Goal: Navigation & Orientation: Understand site structure

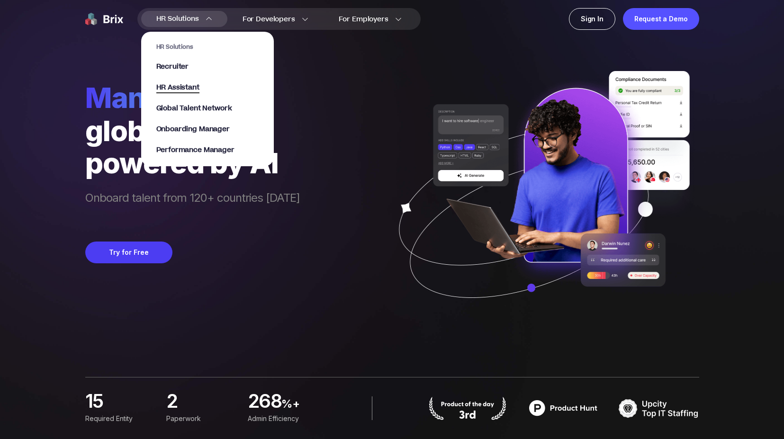
click at [181, 84] on span "HR Assistant" at bounding box center [177, 87] width 43 height 11
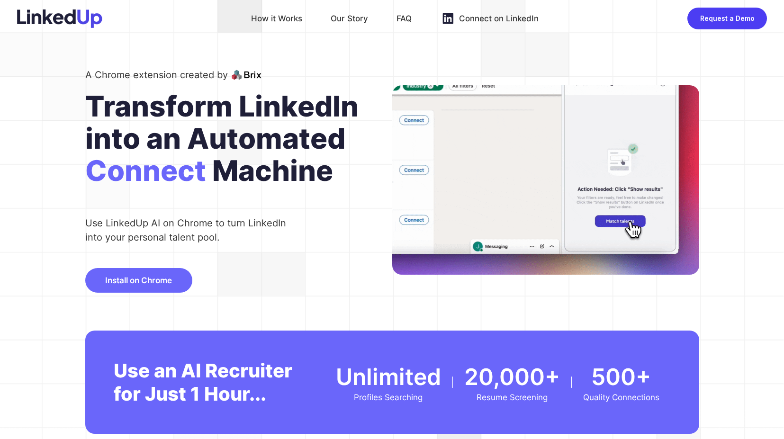
click at [295, 21] on div "How it Works" at bounding box center [276, 18] width 51 height 15
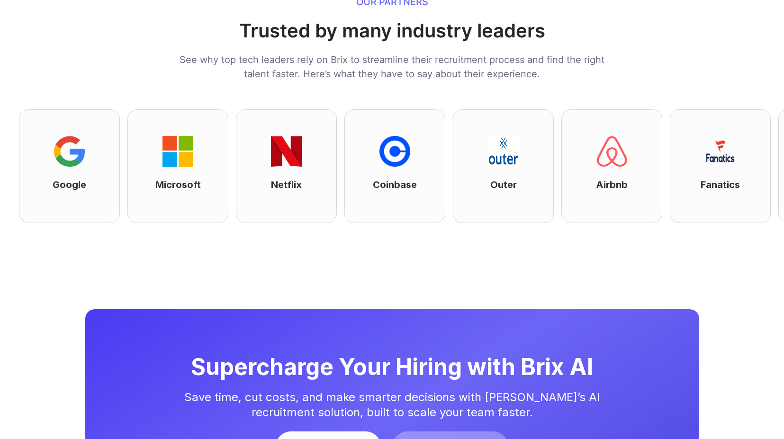
scroll to position [2585, 0]
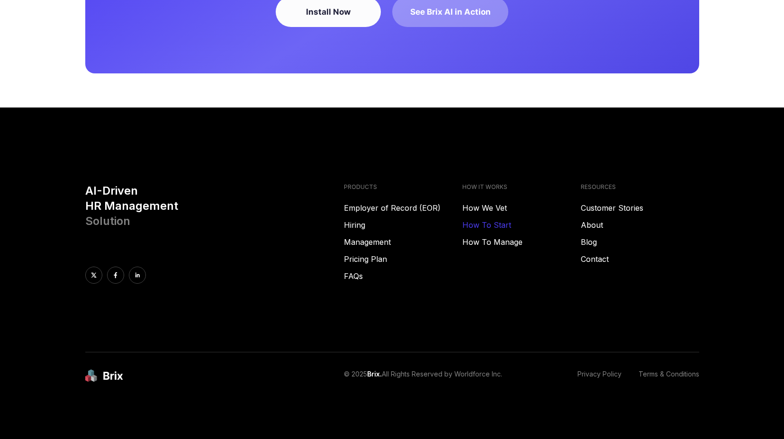
click at [499, 222] on link "How To Start" at bounding box center [521, 224] width 118 height 11
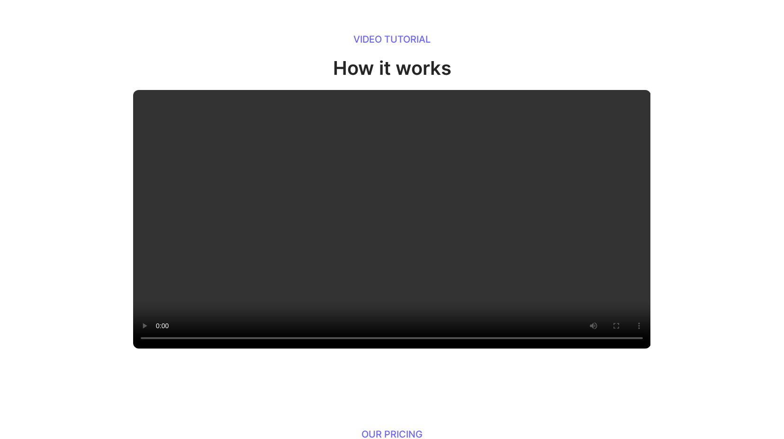
scroll to position [0, 0]
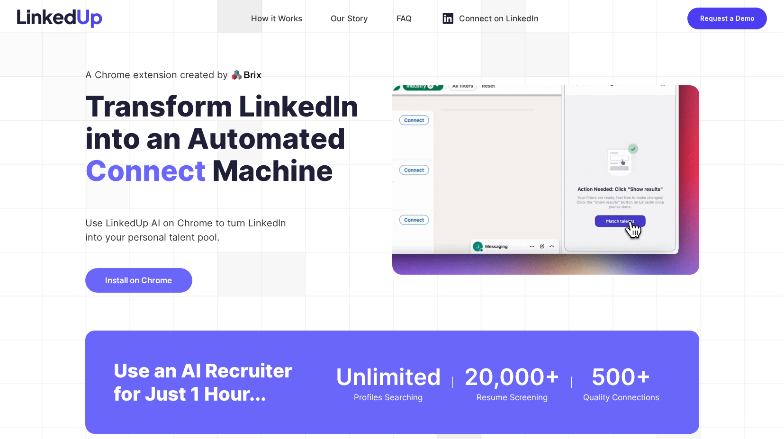
click at [359, 19] on div "Our Story" at bounding box center [349, 18] width 37 height 15
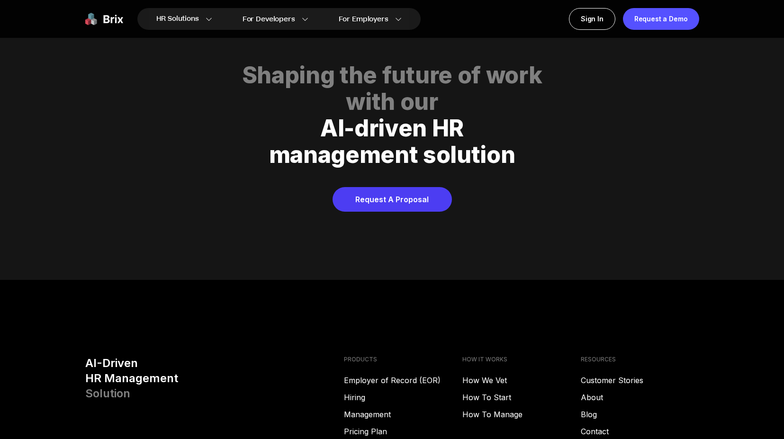
scroll to position [4841, 0]
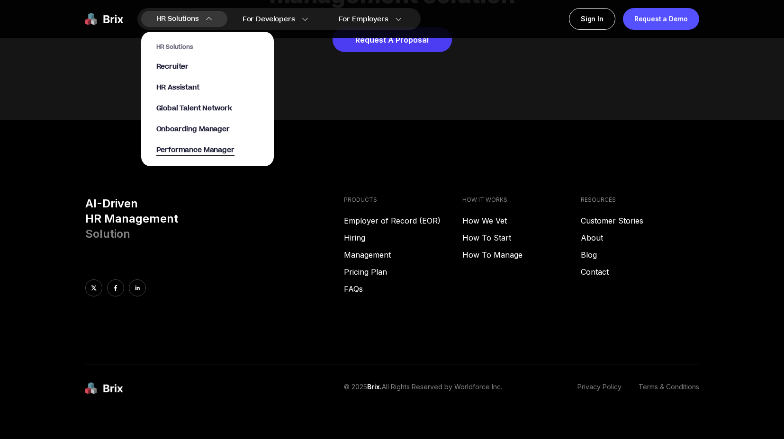
click at [214, 150] on span "Performance Manager" at bounding box center [195, 150] width 78 height 11
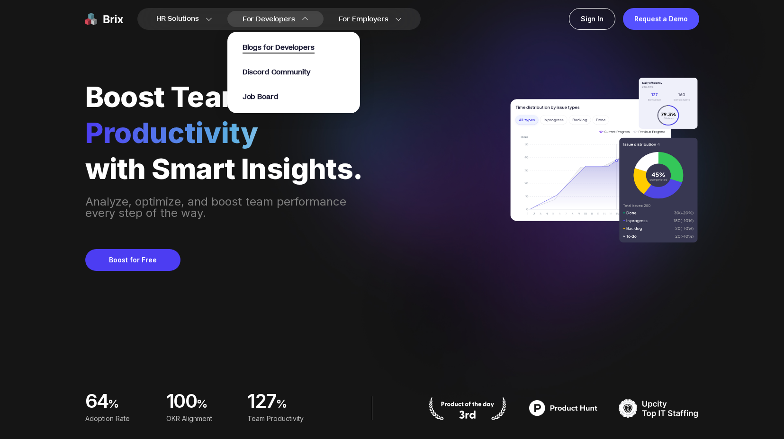
click at [278, 47] on span "Blogs for Developers" at bounding box center [279, 48] width 72 height 11
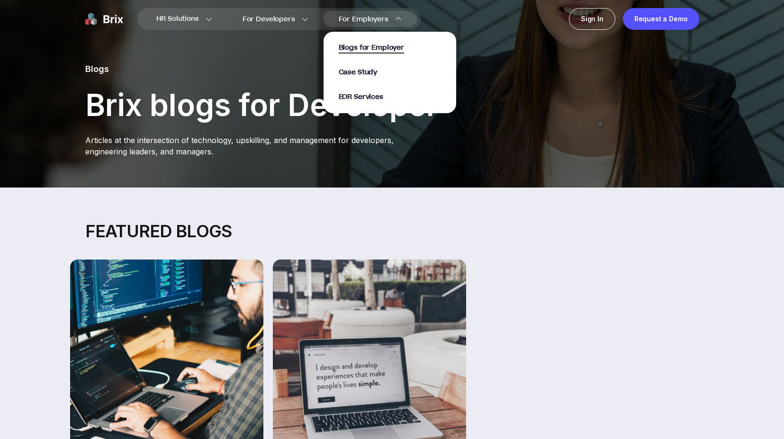
click at [372, 49] on span "Blogs for Employer" at bounding box center [371, 48] width 65 height 11
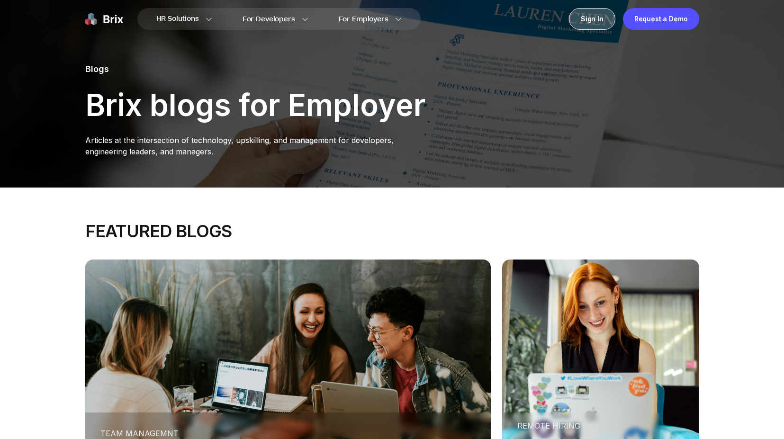
click at [598, 19] on div "Sign In" at bounding box center [592, 19] width 46 height 22
click at [649, 23] on div "Request a Demo" at bounding box center [661, 19] width 76 height 22
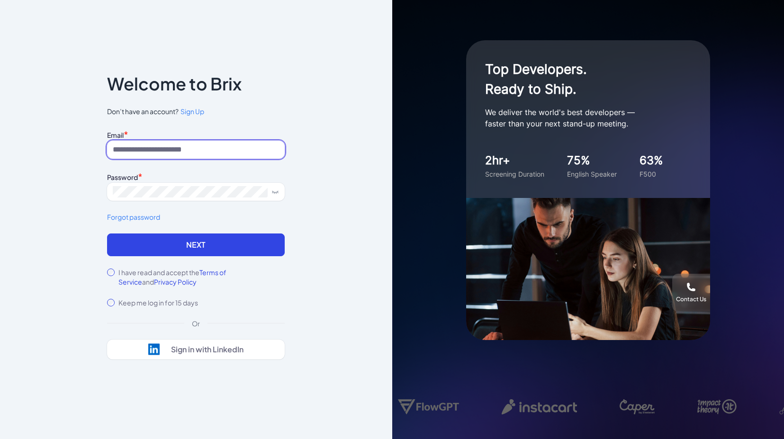
click at [248, 153] on input at bounding box center [196, 150] width 178 height 18
click at [63, 213] on div "Notice To proceed, please agree to the Terms of Service and Privary Policy . Ca…" at bounding box center [196, 219] width 392 height 439
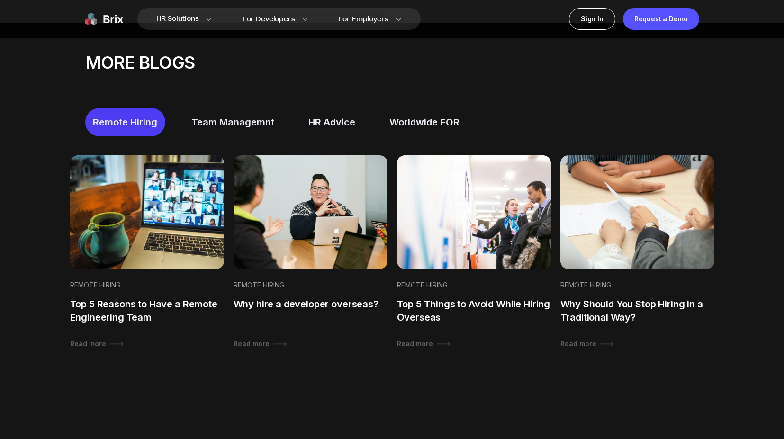
scroll to position [459, 0]
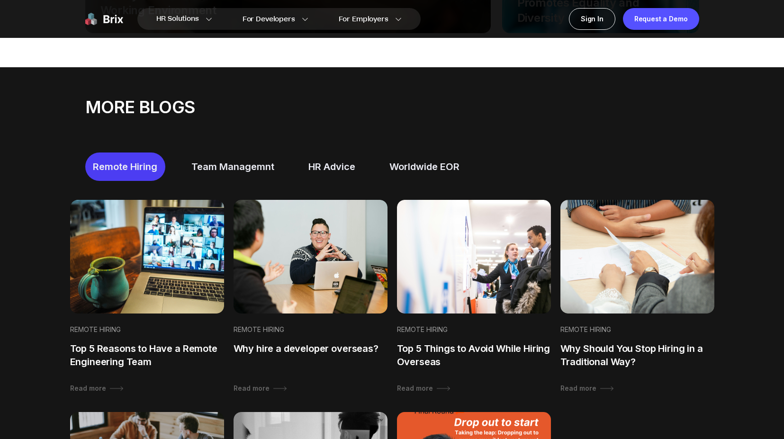
click at [201, 163] on div "Team Managemnt" at bounding box center [233, 167] width 98 height 28
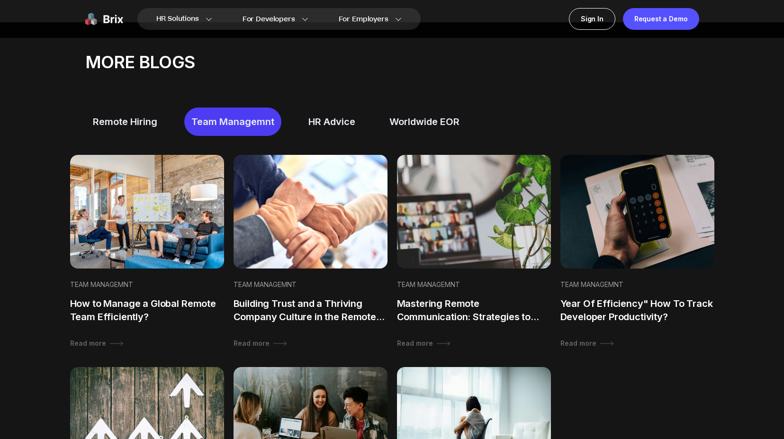
scroll to position [526, 0]
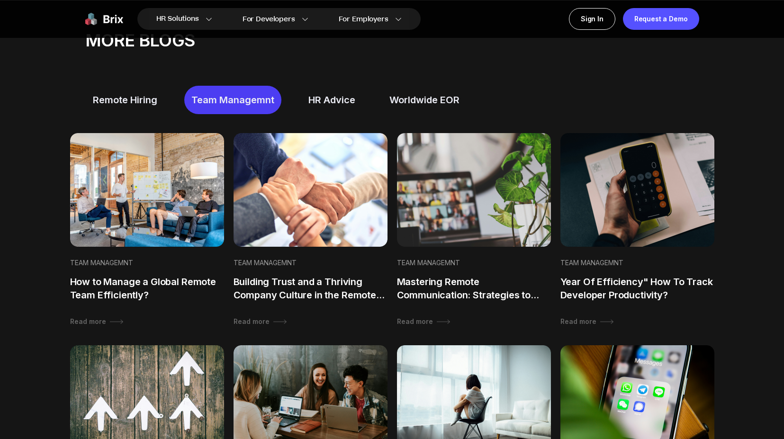
click at [336, 105] on div "HR Advice" at bounding box center [332, 100] width 62 height 28
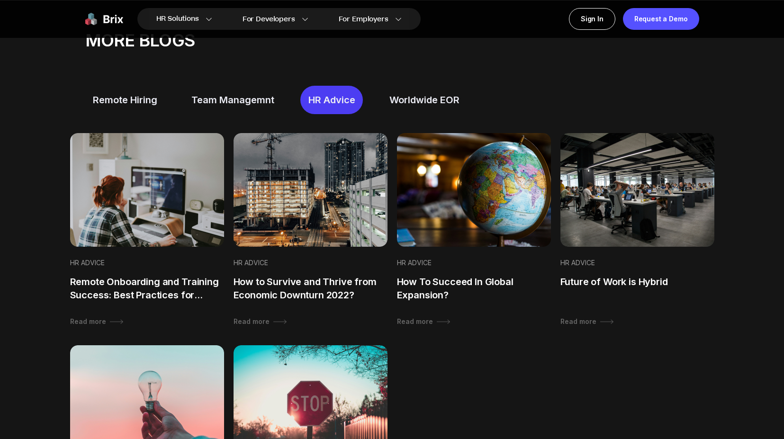
click at [415, 99] on div "Worldwide EOR" at bounding box center [424, 100] width 85 height 28
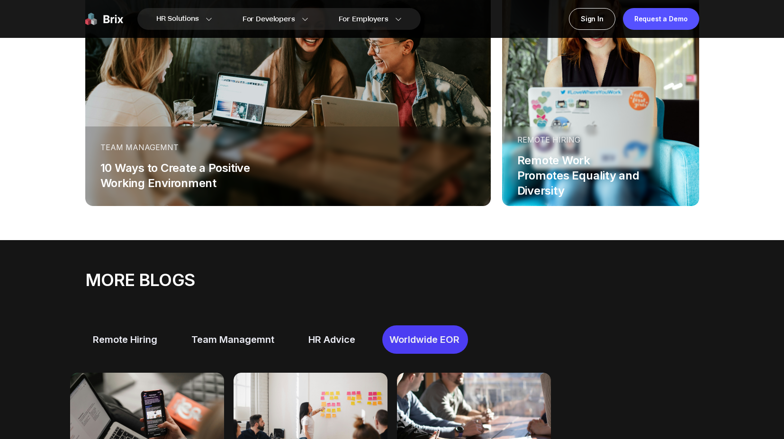
scroll to position [199, 0]
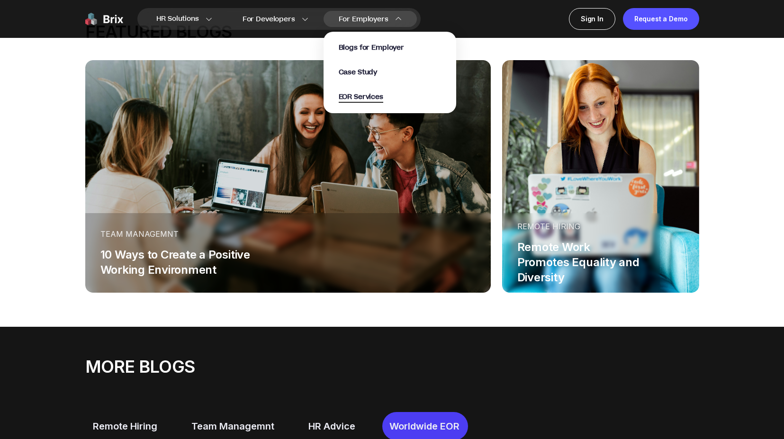
click at [350, 94] on span "EOR Services" at bounding box center [361, 97] width 45 height 11
